Goal: Navigation & Orientation: Find specific page/section

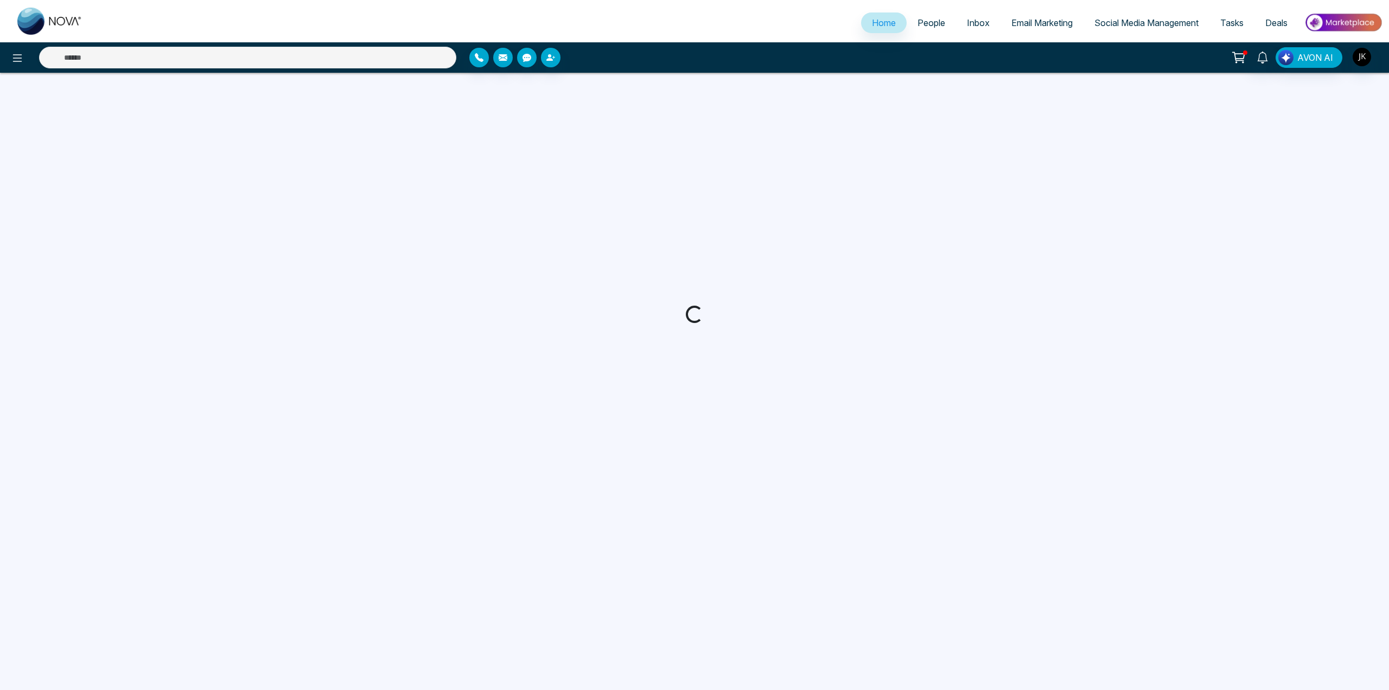
select select "*"
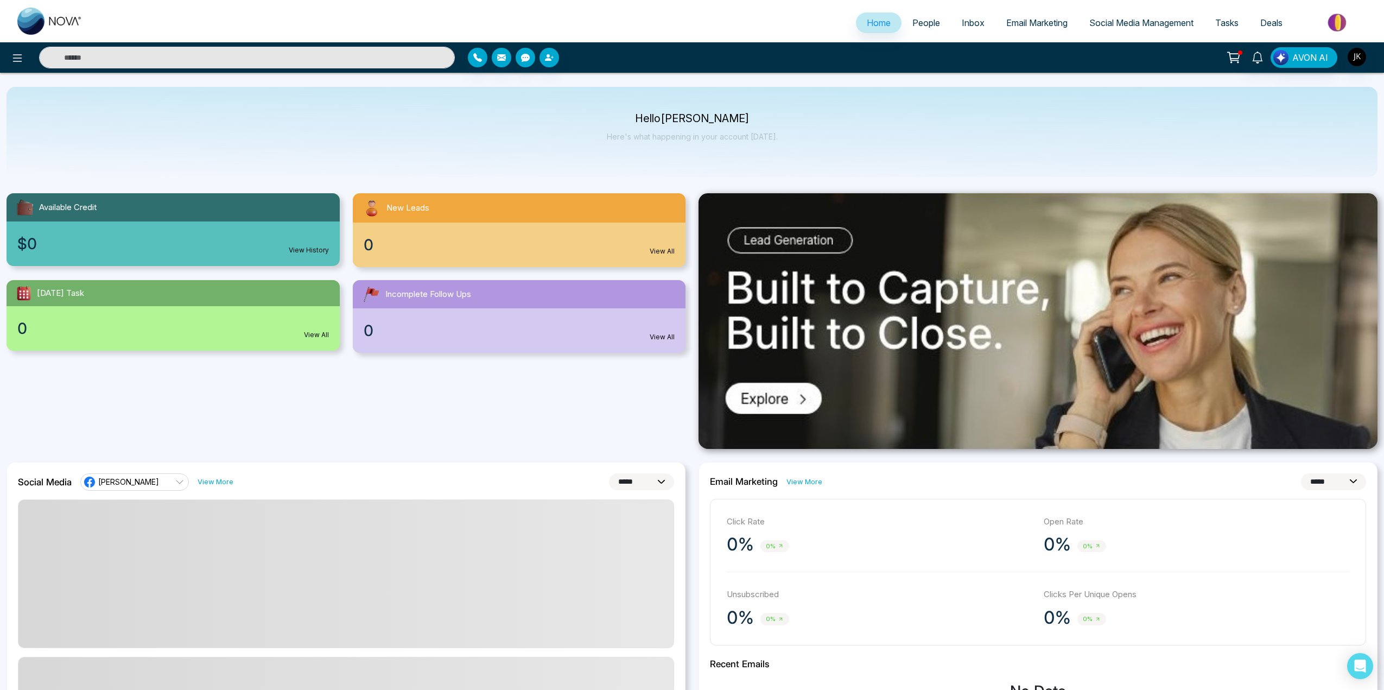
click at [1033, 19] on span "Email Marketing" at bounding box center [1036, 22] width 61 height 11
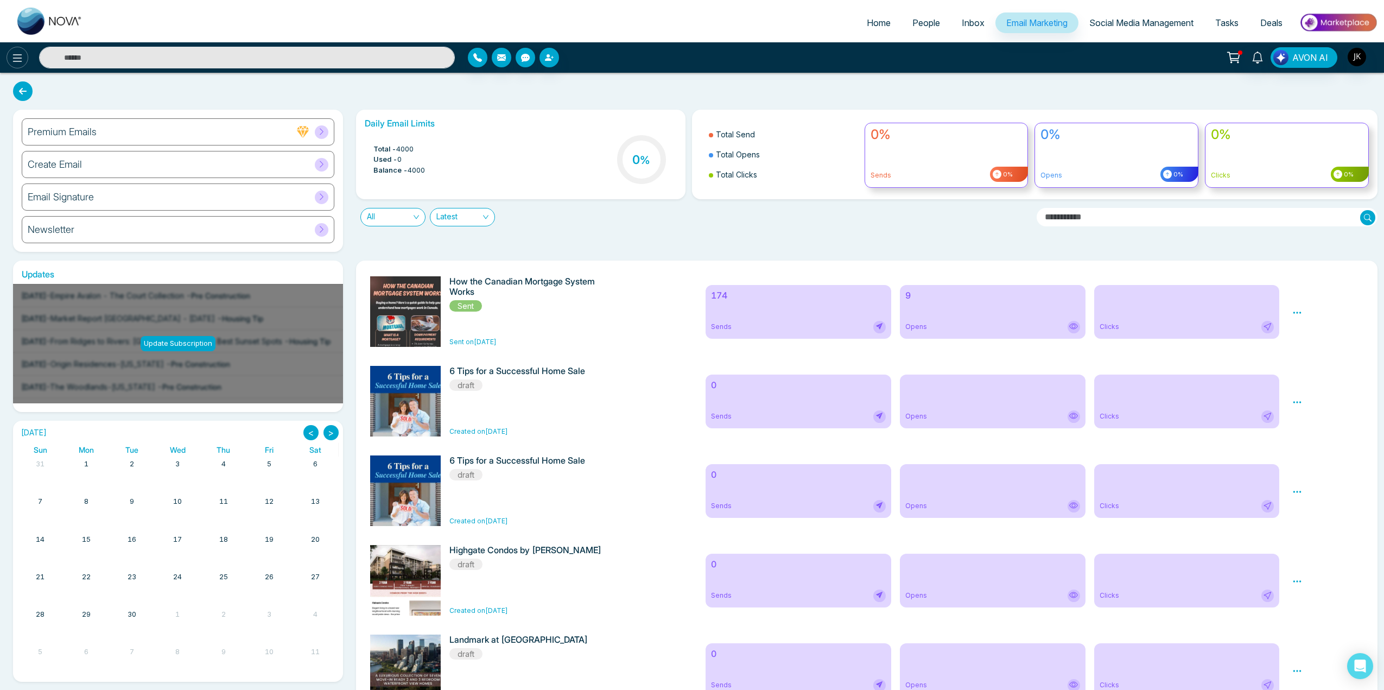
click at [22, 65] on button at bounding box center [18, 58] width 22 height 22
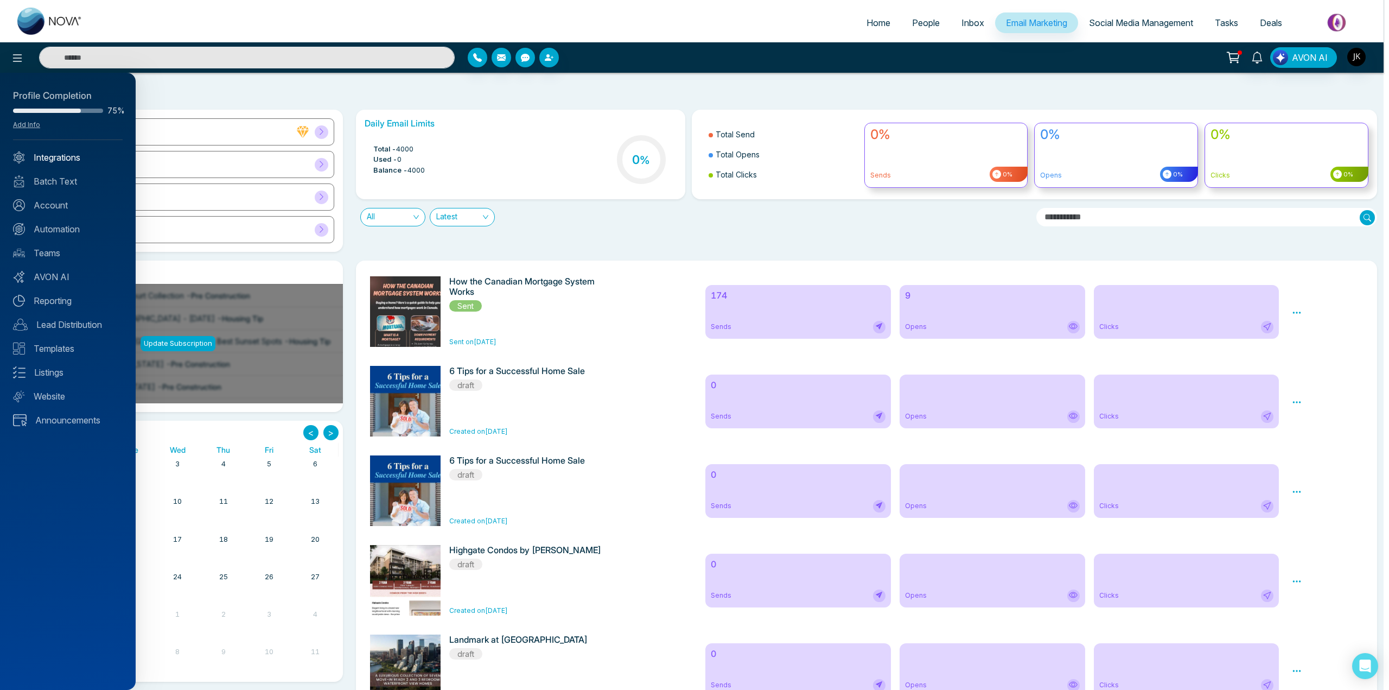
click at [43, 158] on link "Integrations" at bounding box center [68, 157] width 110 height 13
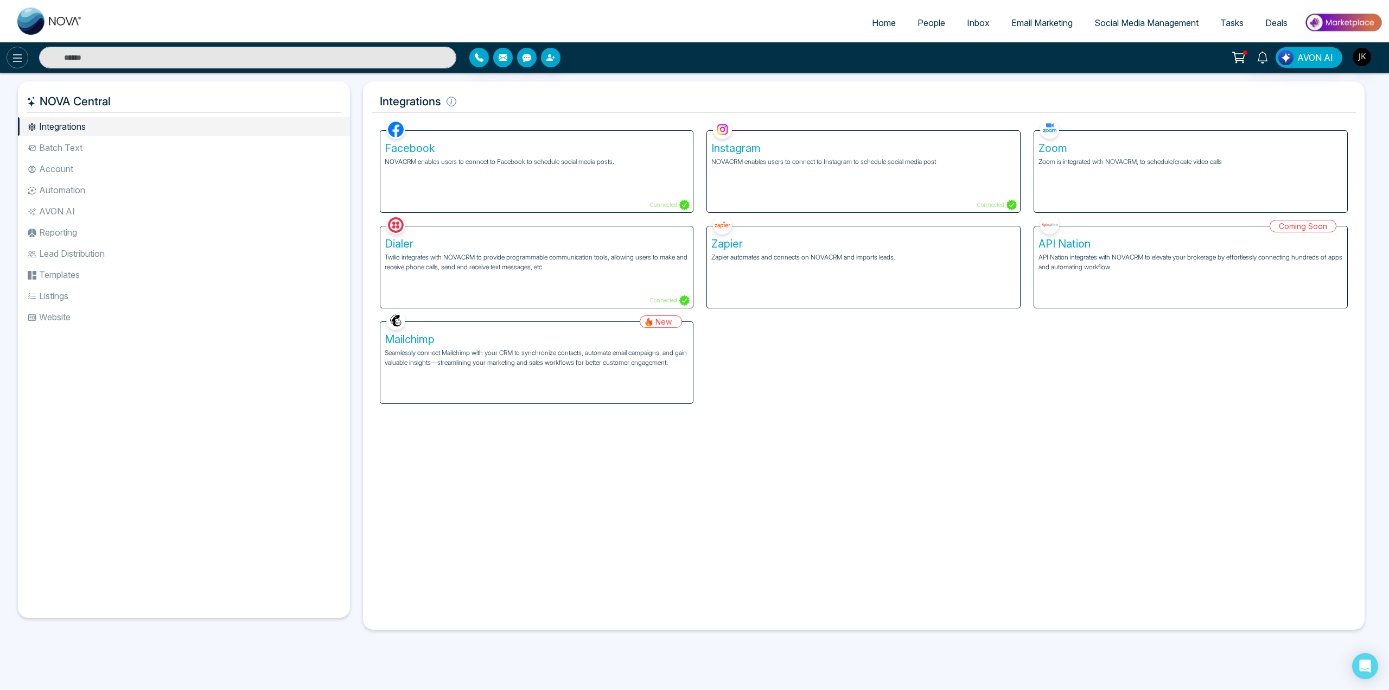
click at [21, 56] on icon at bounding box center [17, 58] width 13 height 13
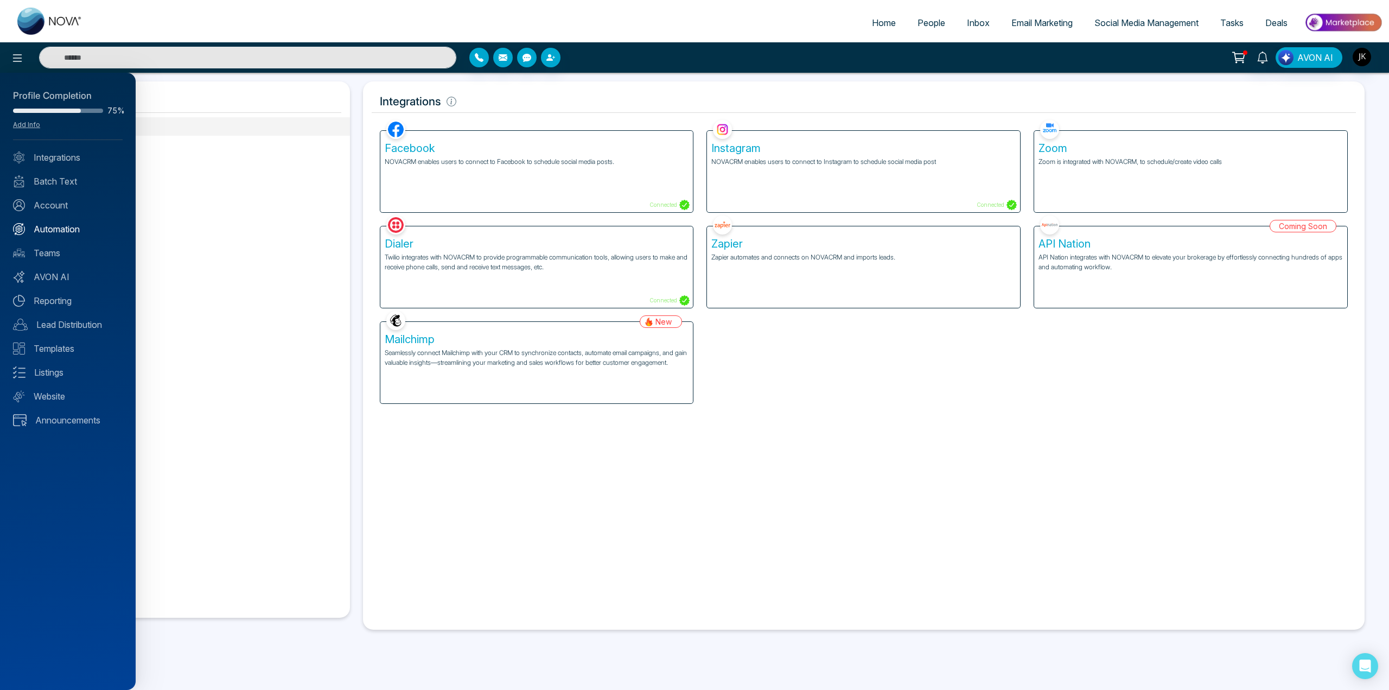
click at [39, 234] on link "Automation" at bounding box center [68, 228] width 110 height 13
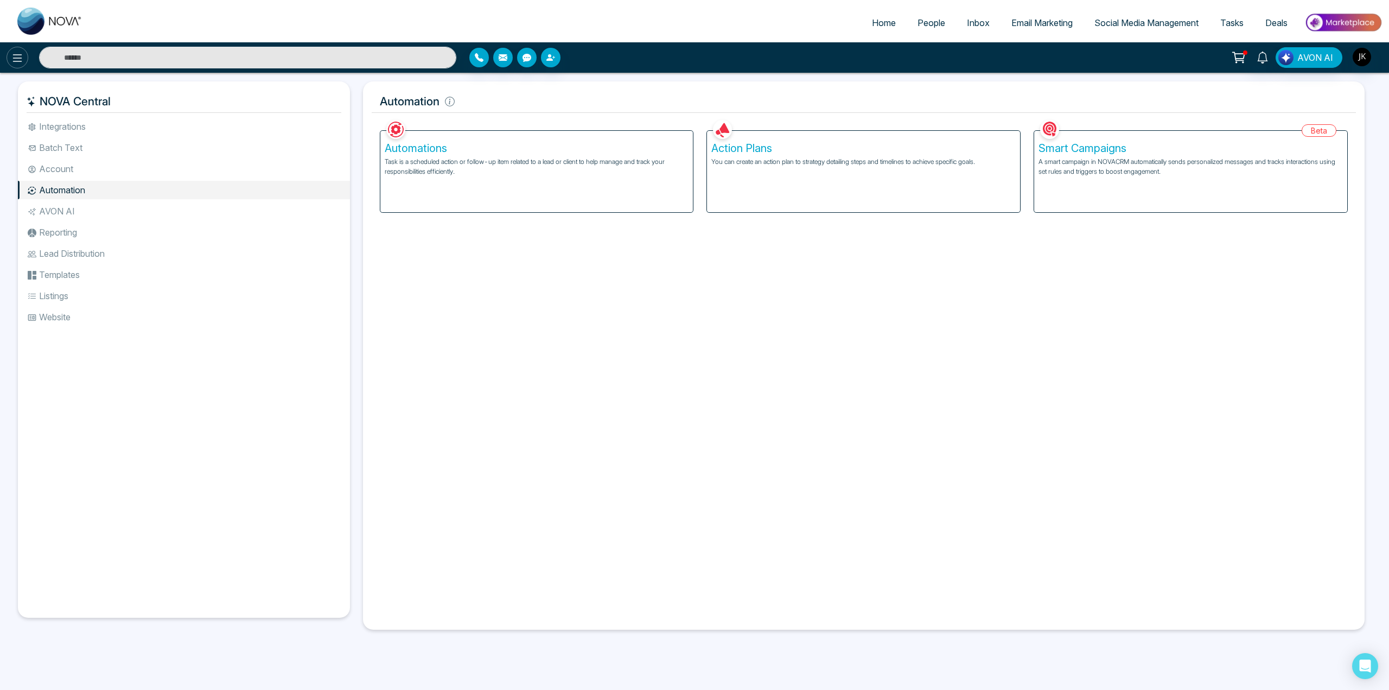
click at [20, 62] on icon at bounding box center [17, 58] width 13 height 13
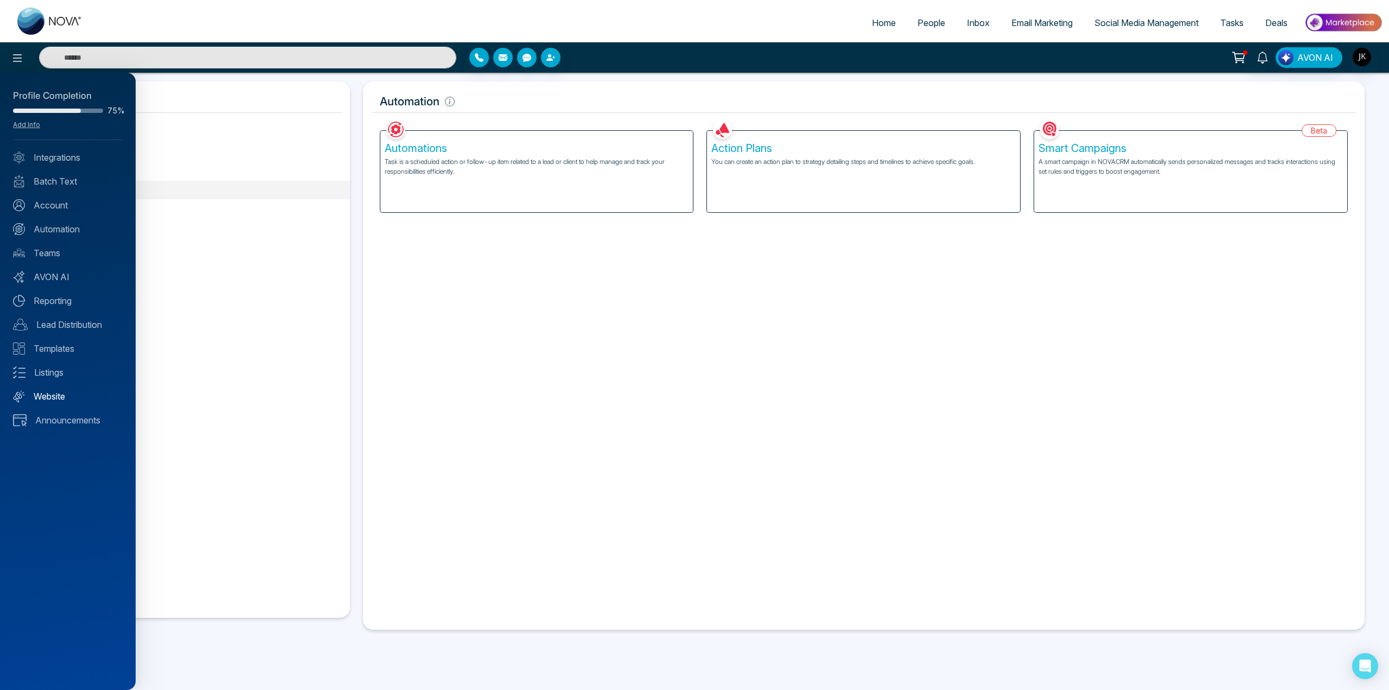
click at [44, 397] on link "Website" at bounding box center [68, 396] width 110 height 13
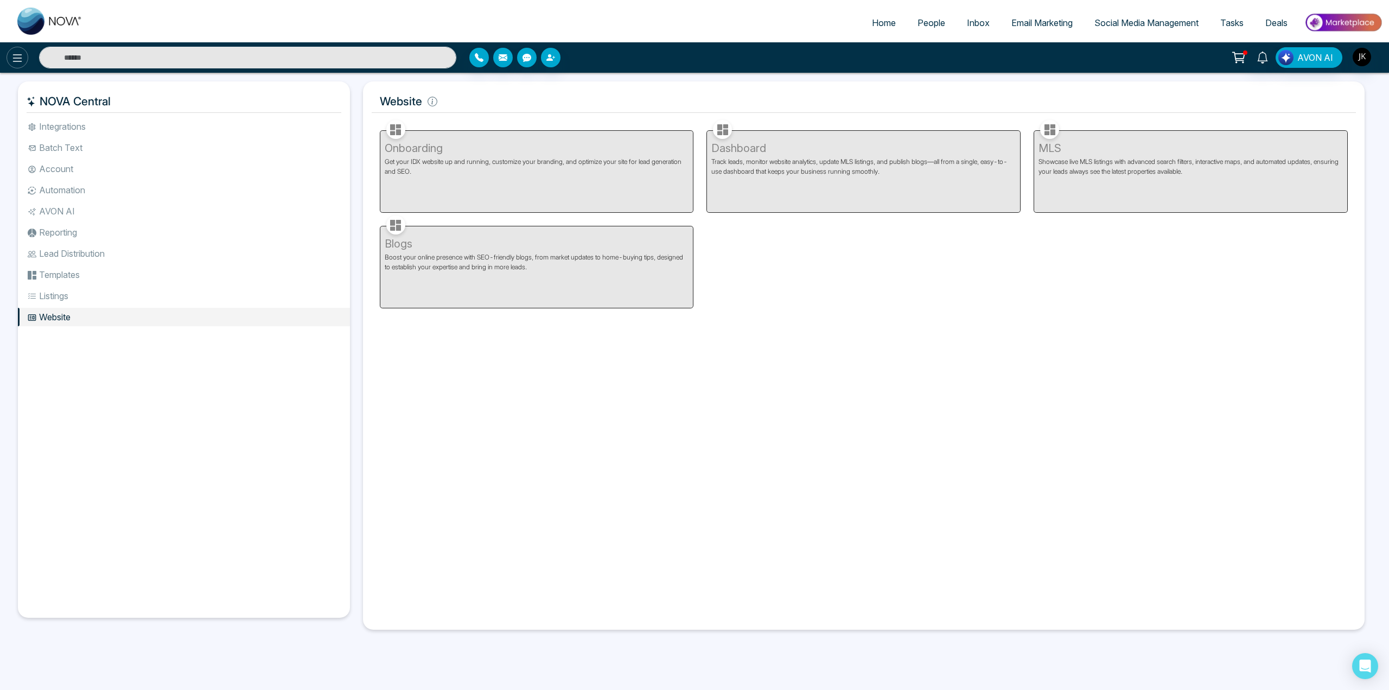
click at [20, 61] on icon at bounding box center [17, 58] width 13 height 13
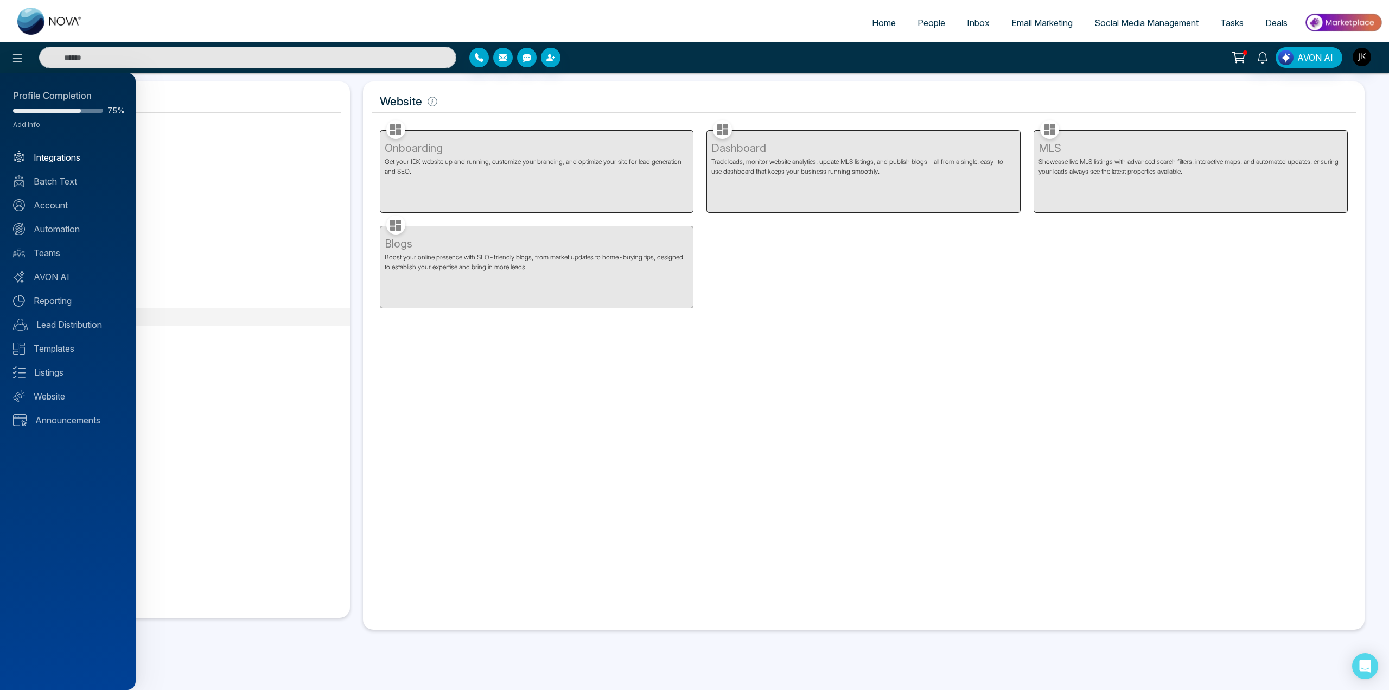
click at [37, 151] on link "Integrations" at bounding box center [68, 157] width 110 height 13
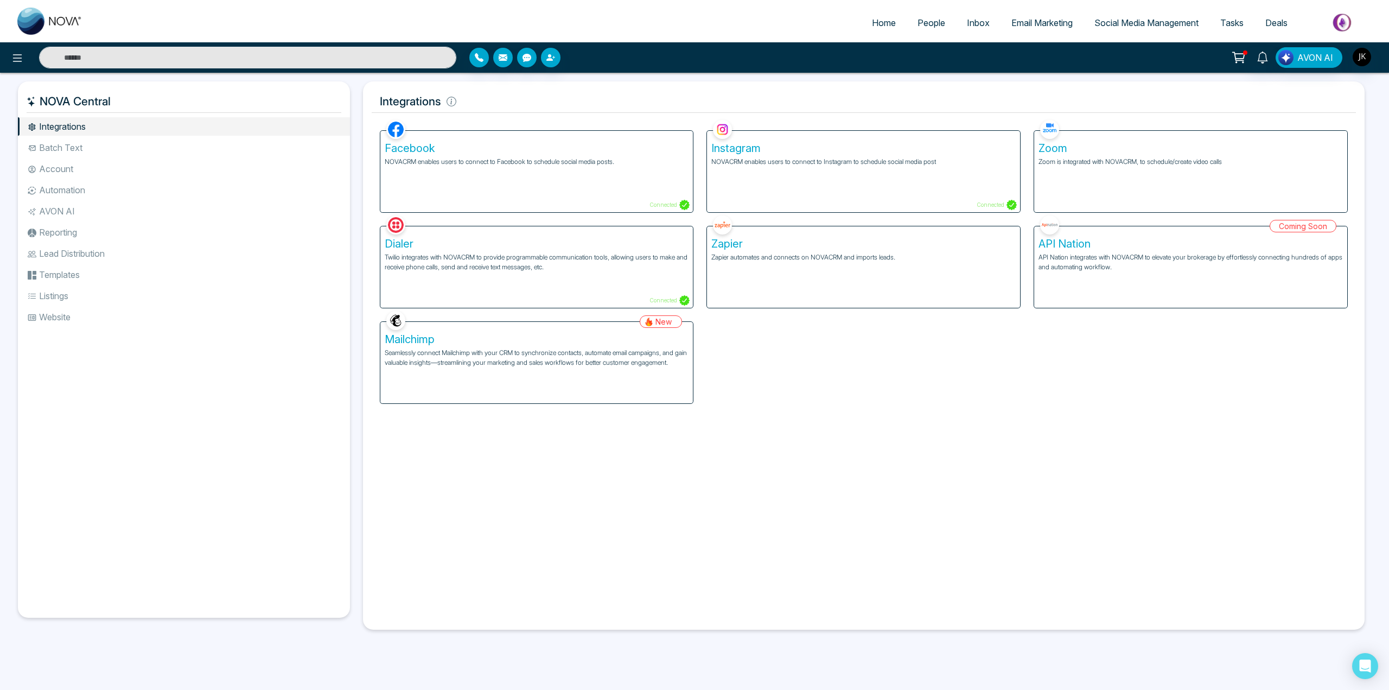
click at [930, 25] on span "People" at bounding box center [931, 22] width 28 height 11
